Goal: Communication & Community: Ask a question

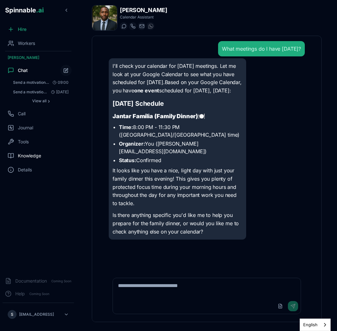
click at [31, 154] on span "Knowledge" at bounding box center [29, 156] width 23 height 6
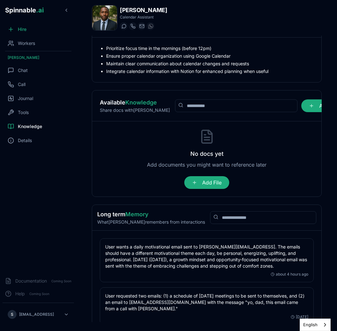
scroll to position [49, 0]
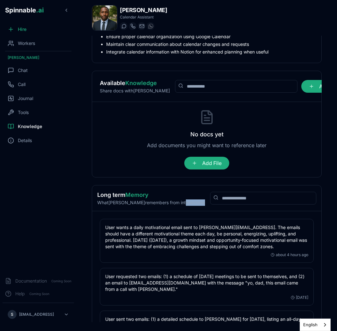
drag, startPoint x: 228, startPoint y: 267, endPoint x: 187, endPoint y: 202, distance: 77.6
click at [132, 139] on div "No docs yet Add documents you might want to reference later Add File" at bounding box center [207, 140] width 214 height 60
click at [27, 79] on div "Call" at bounding box center [38, 84] width 71 height 13
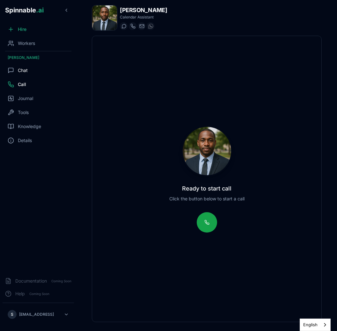
click at [27, 71] on span "Chat" at bounding box center [23, 70] width 10 height 6
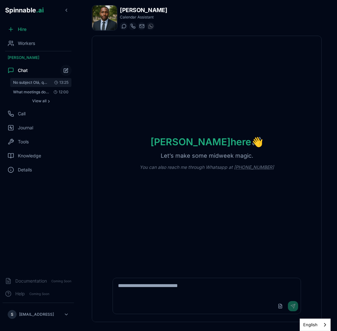
click at [37, 84] on span "No subject Olá, quem és tu?" at bounding box center [31, 82] width 36 height 5
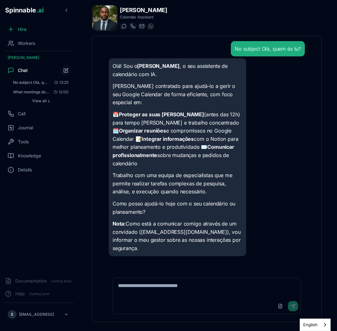
click at [267, 101] on div "Olá! Sou o DeAndre Johnson , o seu assistente de calendário com IA. Fui contrat…" at bounding box center [207, 157] width 196 height 198
click at [299, 220] on div "Olá! Sou o DeAndre Johnson , o seu assistente de calendário com IA. Fui contrat…" at bounding box center [207, 157] width 196 height 198
click at [290, 231] on div "Olá! Sou o DeAndre Johnson , o seu assistente de calendário com IA. Fui contrat…" at bounding box center [207, 157] width 196 height 198
click at [28, 86] on button "Testing Olá, quem és tu? 13:28" at bounding box center [40, 82] width 61 height 9
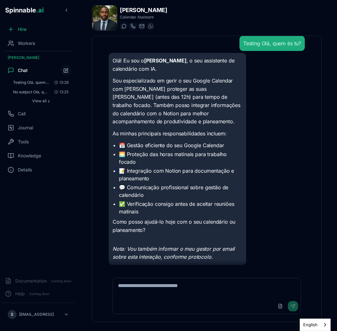
click at [169, 106] on p "Sou especializado em gerir o seu Google Calendar com [PERSON_NAME] proteger as …" at bounding box center [177, 101] width 130 height 49
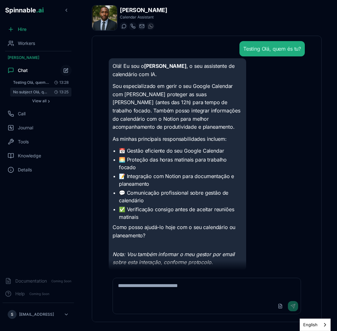
click at [38, 94] on span "No subject Olá, quem és tu?" at bounding box center [31, 92] width 36 height 5
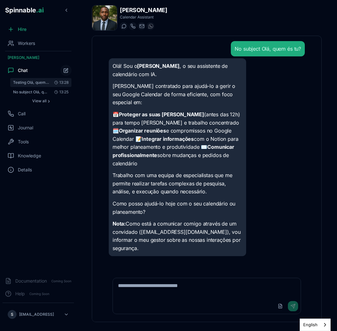
click at [38, 79] on button "Testing Olá, quem és tu? 13:28" at bounding box center [40, 82] width 61 height 9
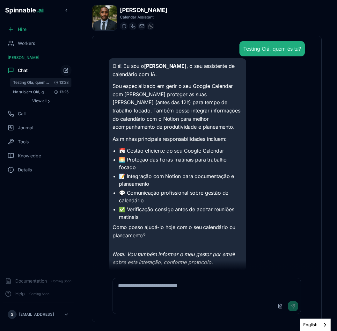
scroll to position [5, 0]
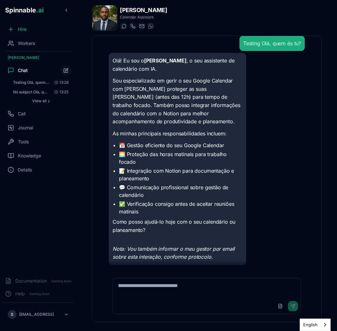
click at [159, 117] on p "Sou especializado em gerir o seu Google Calendar com [PERSON_NAME] proteger as …" at bounding box center [177, 101] width 130 height 49
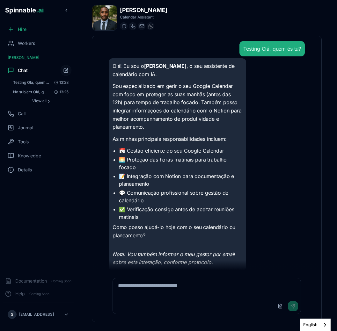
scroll to position [5, 0]
